Goal: Task Accomplishment & Management: Manage account settings

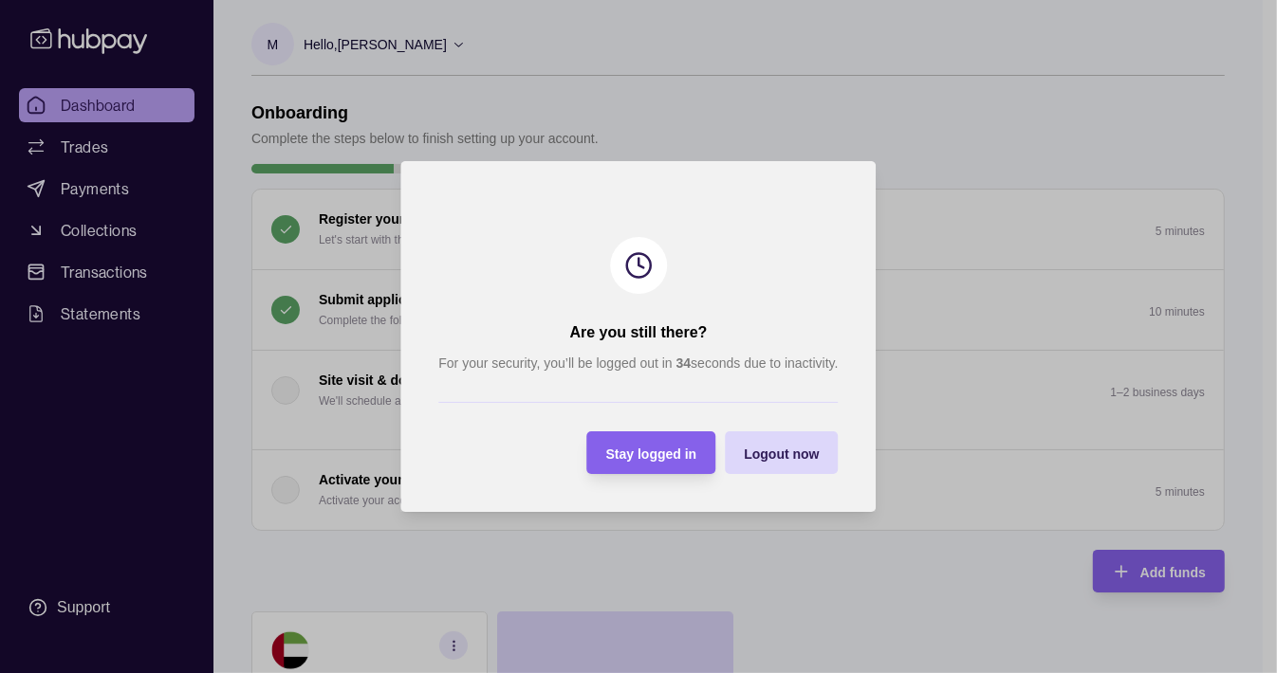
click at [700, 466] on section "Stay logged in" at bounding box center [651, 453] width 129 height 43
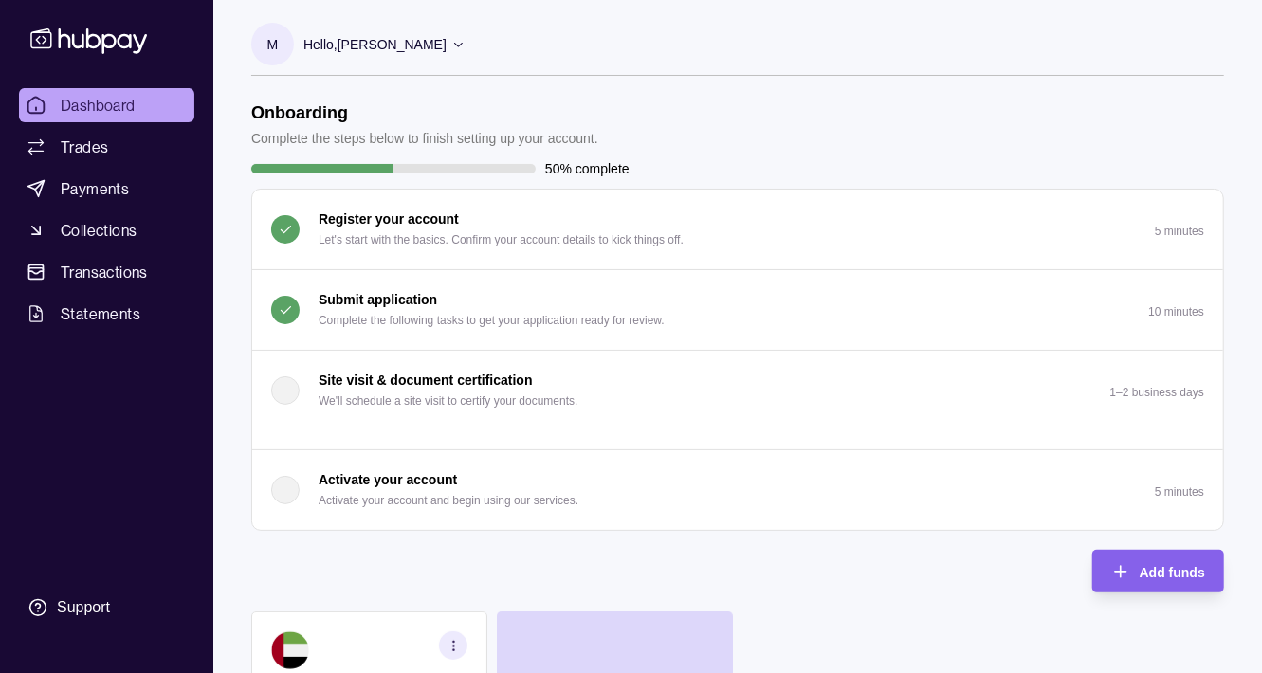
click at [426, 302] on p "Submit application" at bounding box center [378, 299] width 119 height 21
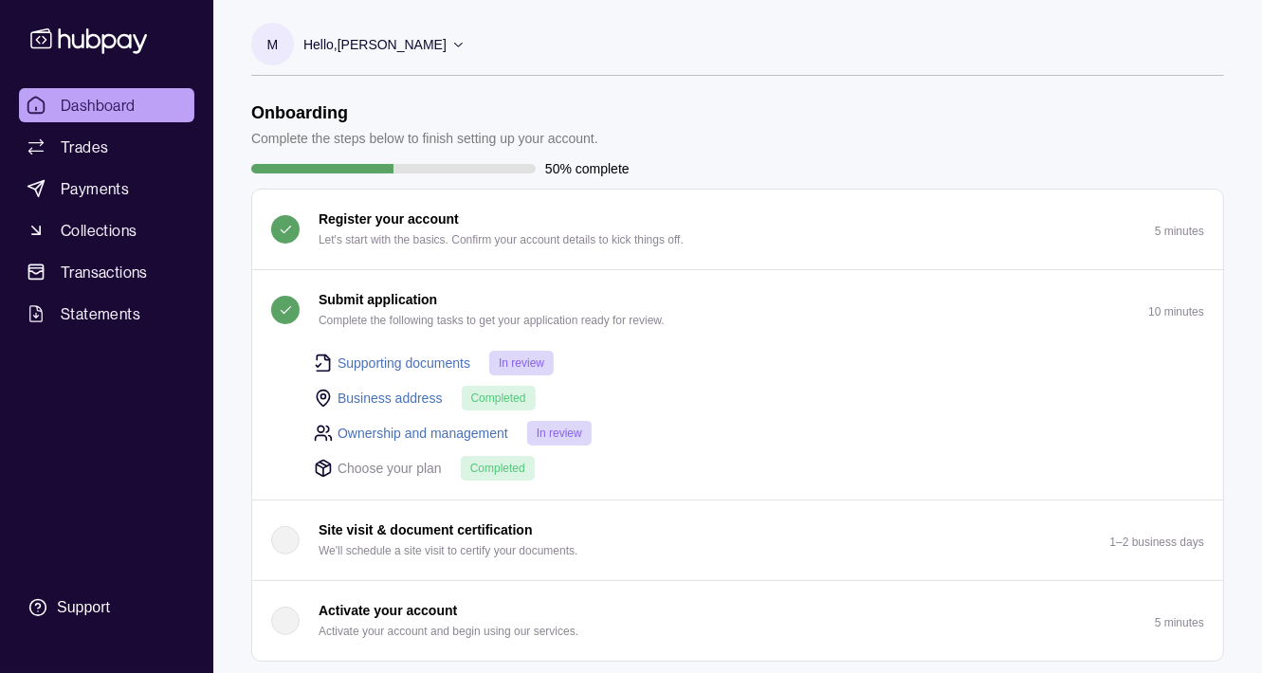
click at [112, 114] on span "Dashboard" at bounding box center [98, 105] width 75 height 23
click at [466, 45] on icon at bounding box center [458, 44] width 14 height 14
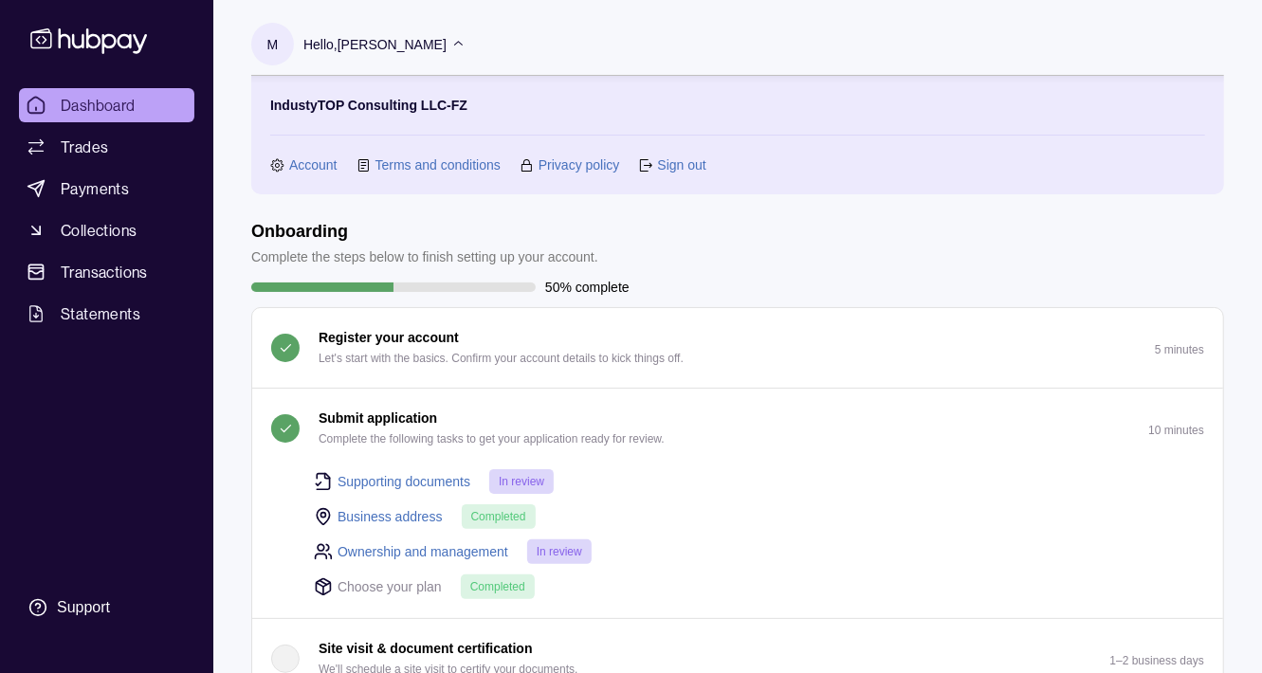
click at [447, 110] on p "IndustyTOP Consulting LLC-FZ" at bounding box center [368, 105] width 197 height 21
click at [327, 170] on link "Account" at bounding box center [313, 165] width 48 height 21
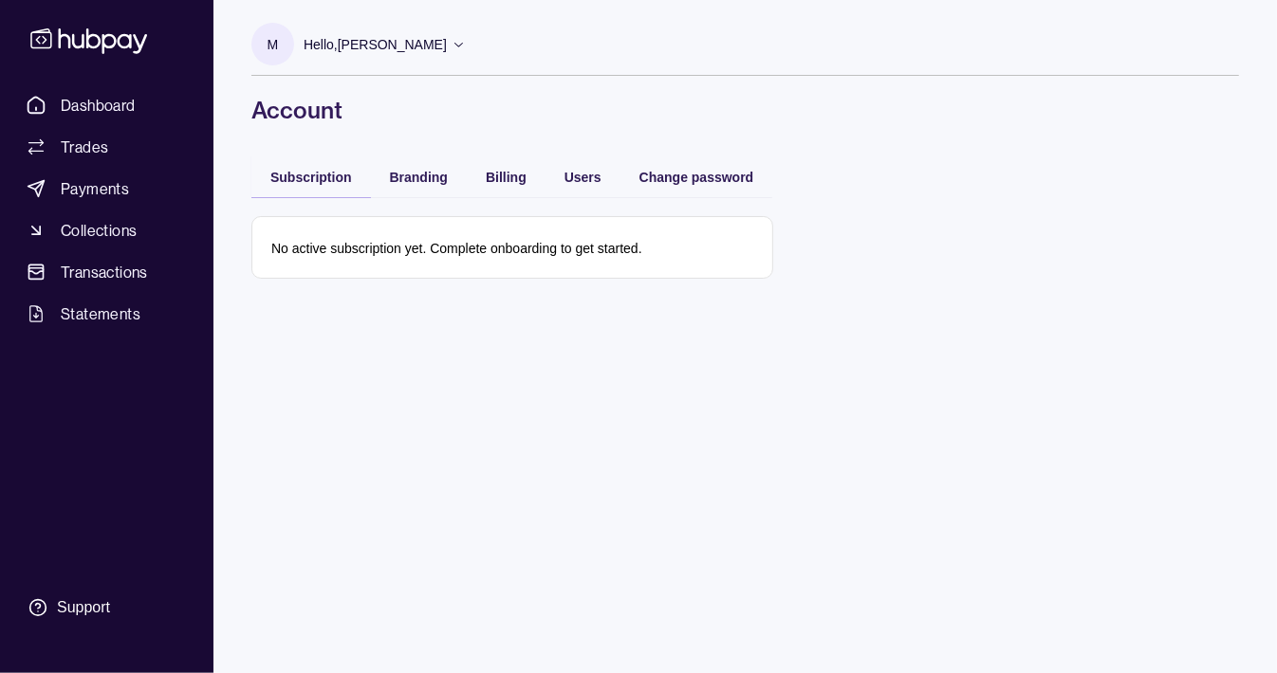
click at [463, 46] on icon at bounding box center [458, 45] width 9 height 5
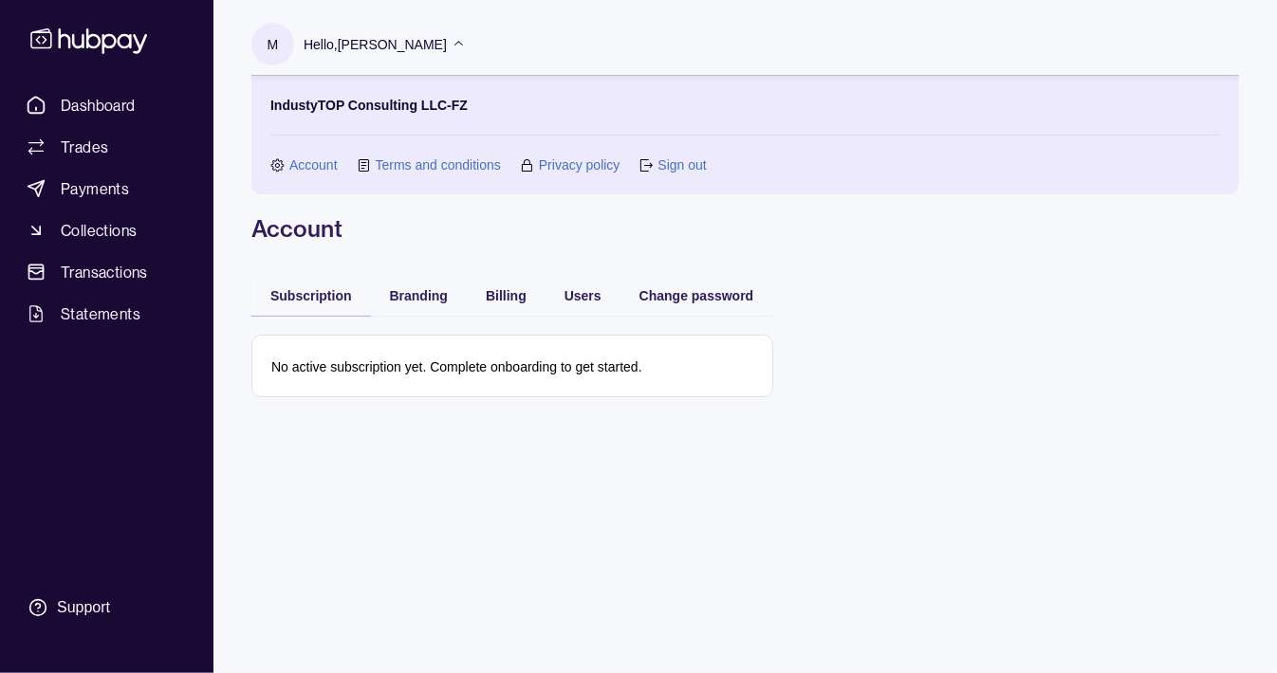
click at [680, 161] on link "Sign out" at bounding box center [681, 165] width 48 height 21
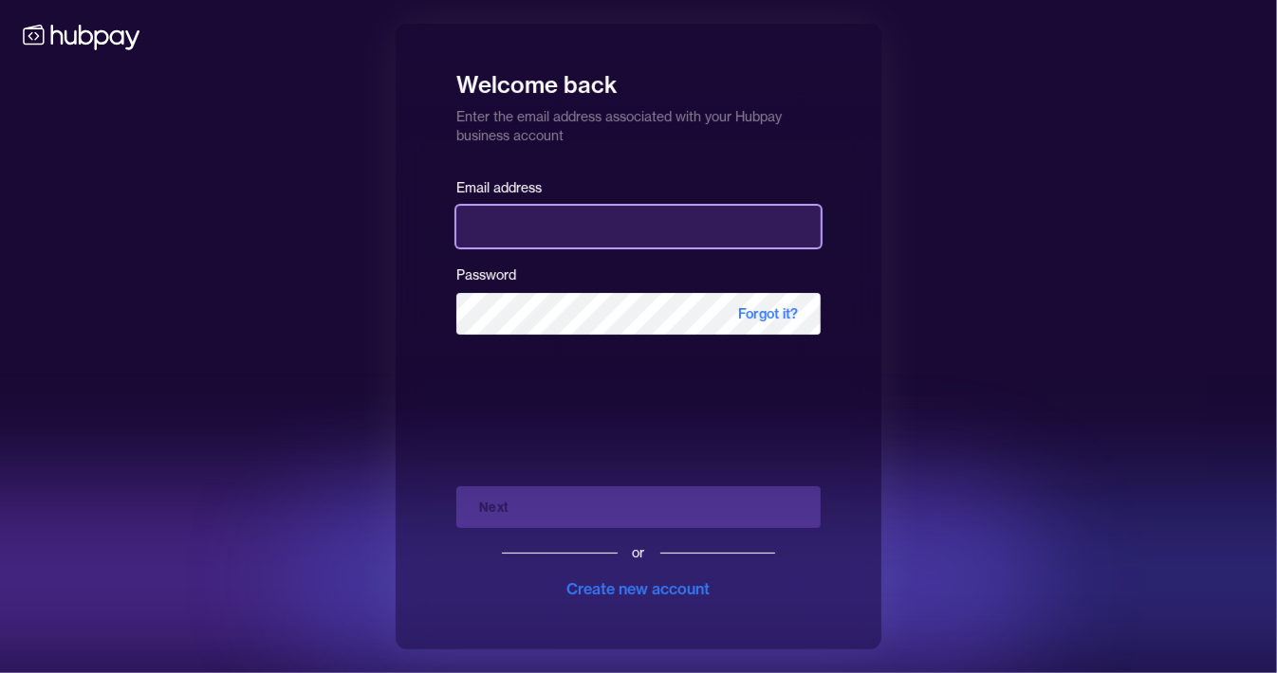
click at [525, 236] on input "email" at bounding box center [638, 227] width 364 height 42
type input "**********"
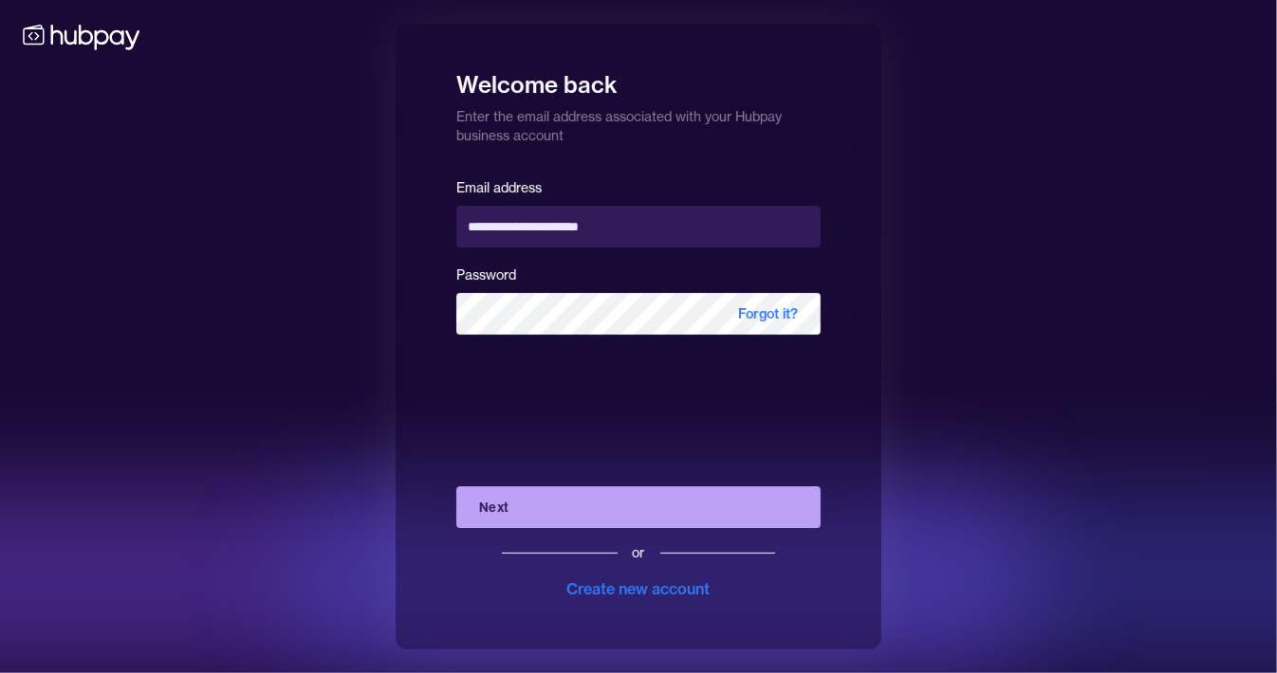
click at [644, 507] on button "Next" at bounding box center [638, 508] width 364 height 42
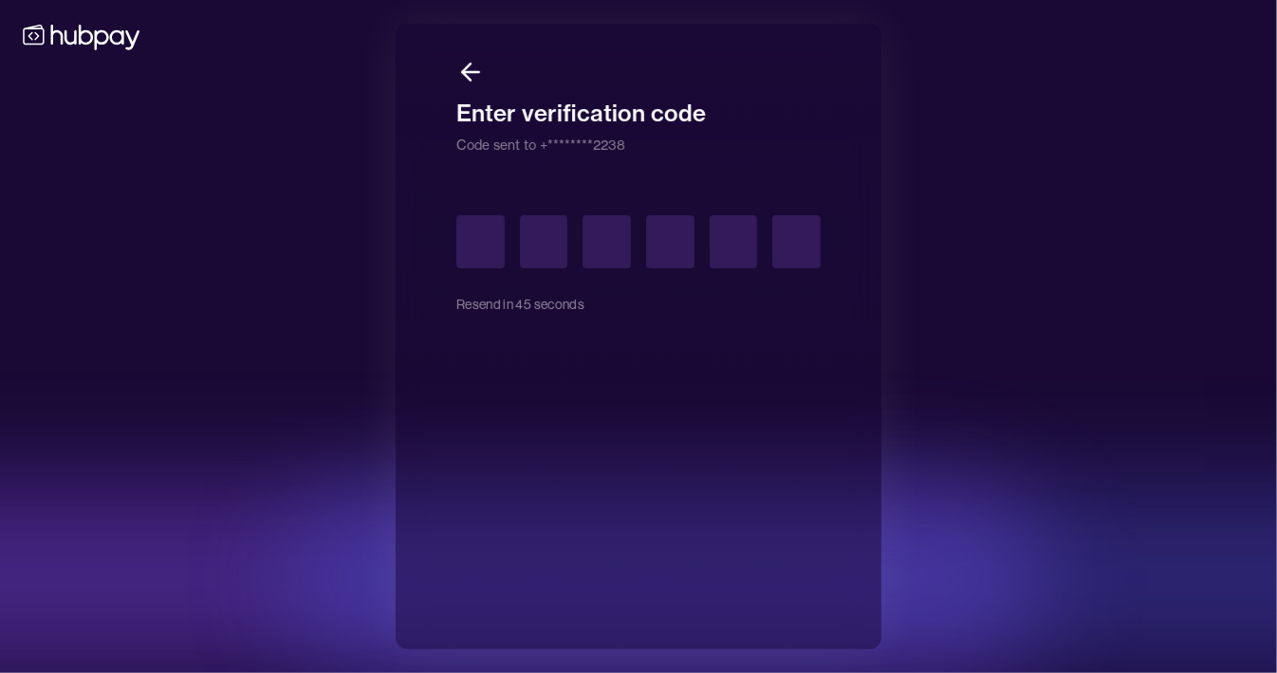
type input "*"
